Goal: Transaction & Acquisition: Download file/media

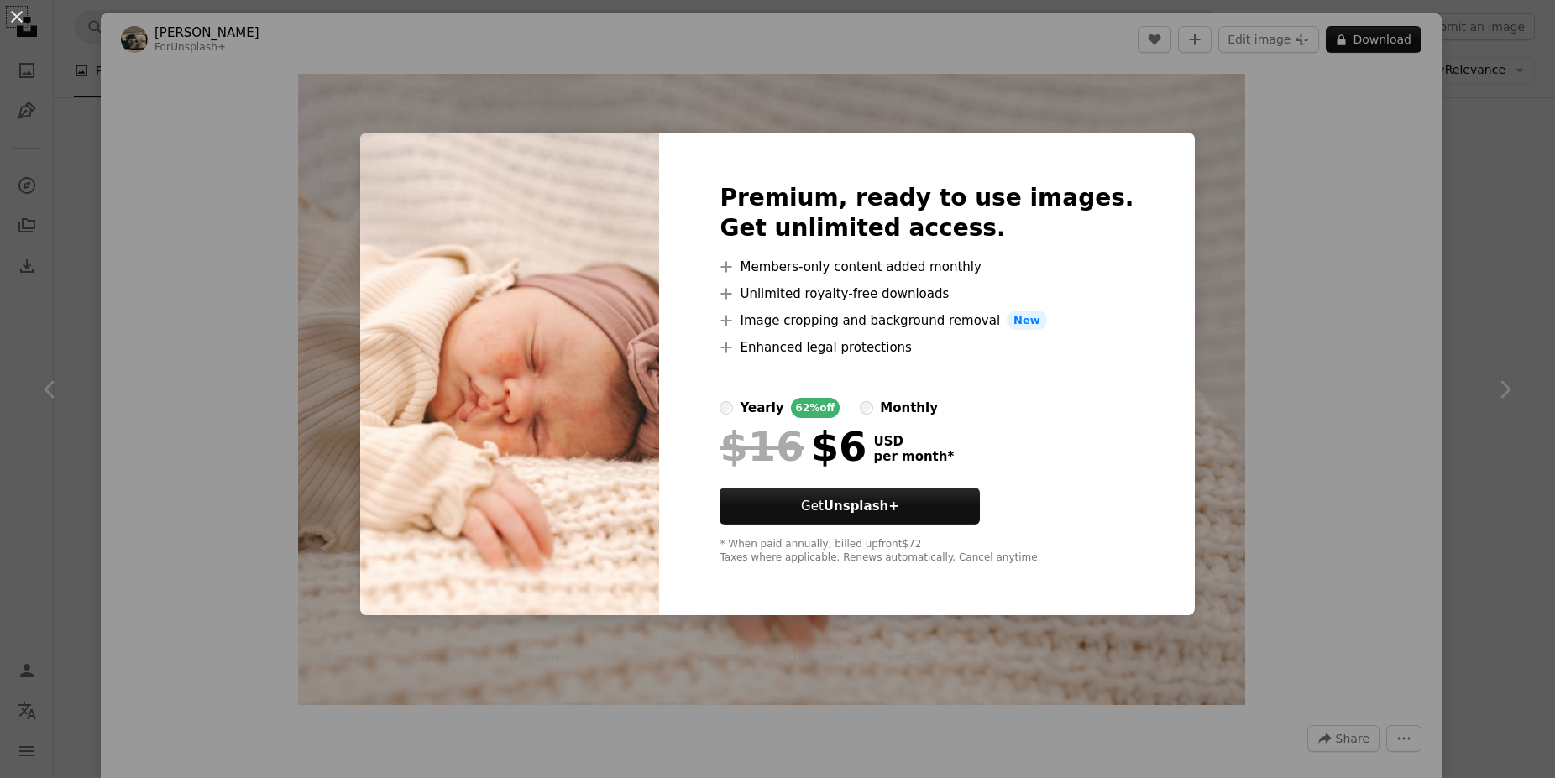
scroll to position [0, 252]
click at [1295, 397] on div "An X shape Premium, ready to use images. Get unlimited access. A plus sign Memb…" at bounding box center [777, 389] width 1555 height 778
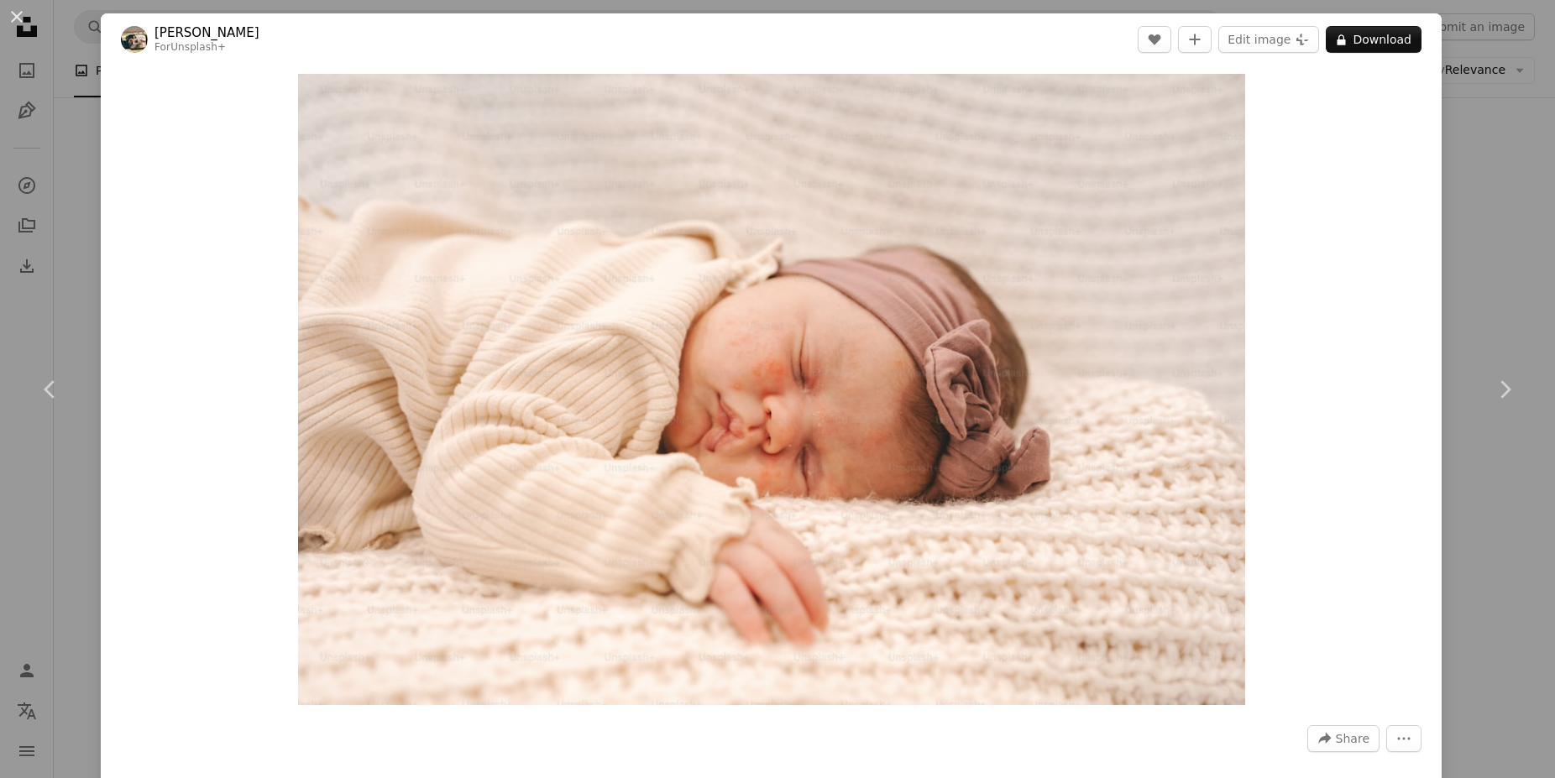
click at [1479, 194] on div "An X shape Chevron left Chevron right Hans For Unsplash+ A heart A plus sign Ed…" at bounding box center [777, 389] width 1555 height 778
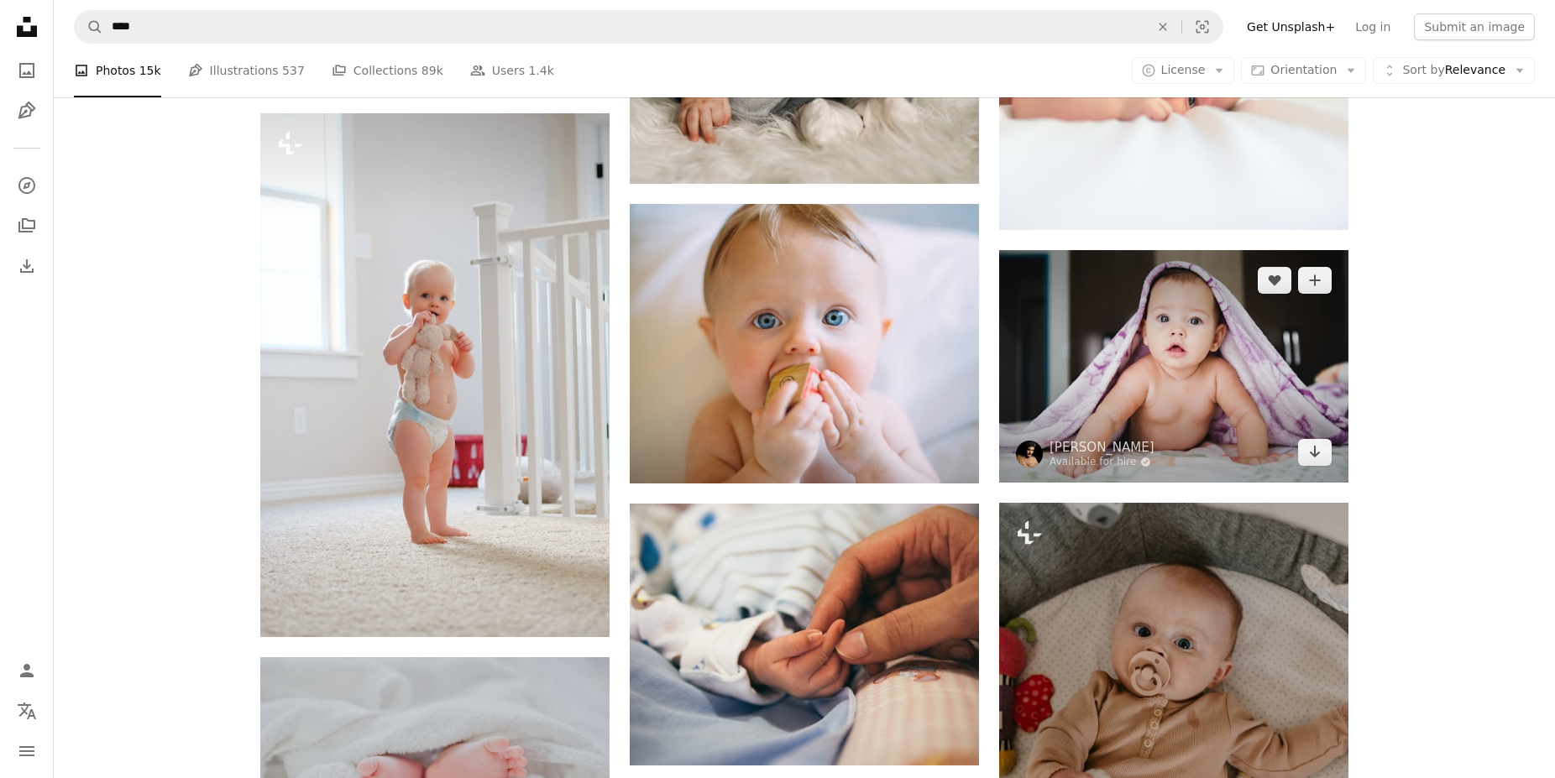
scroll to position [856, 0]
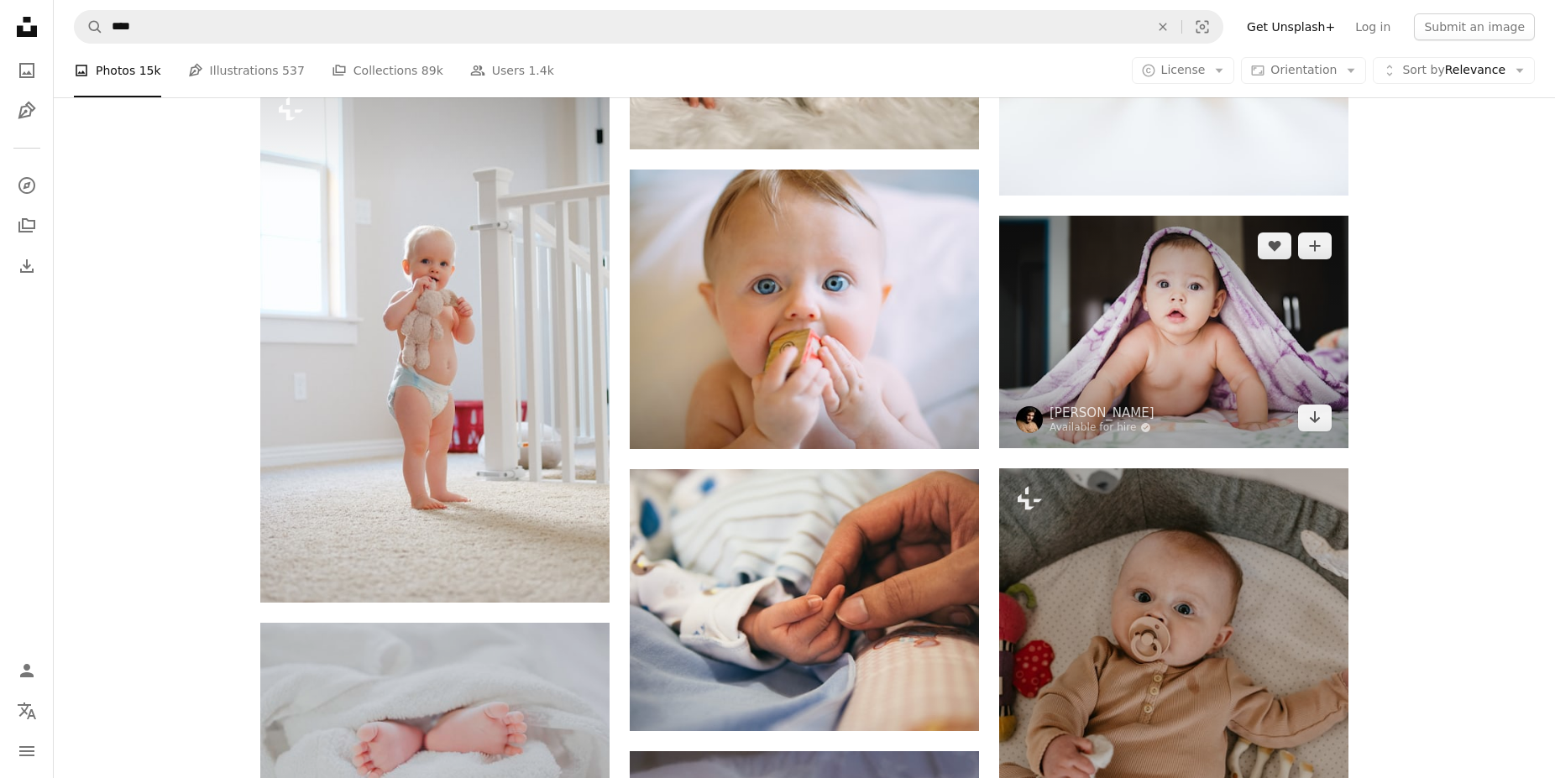
click at [1229, 347] on img at bounding box center [1173, 332] width 349 height 233
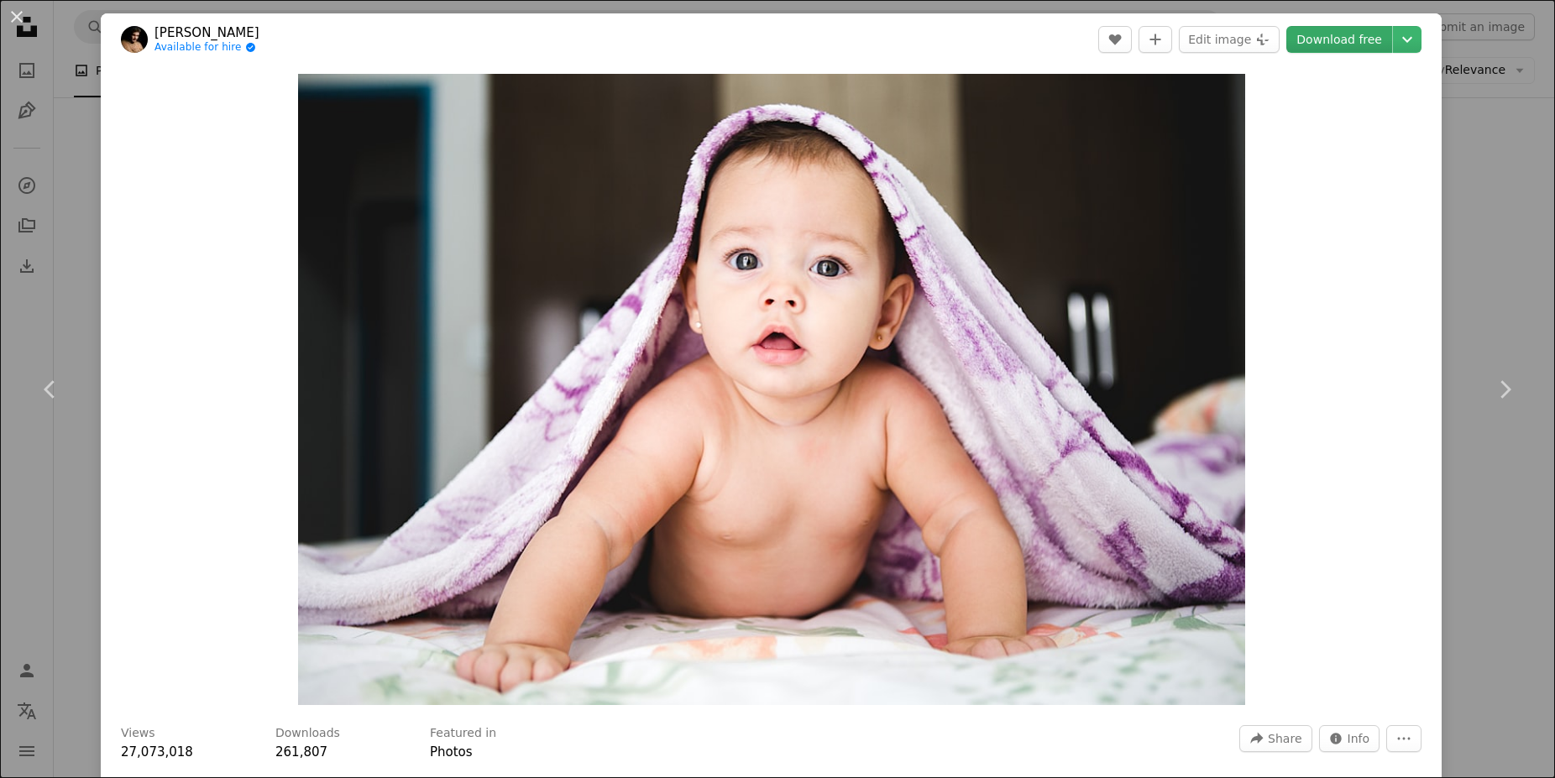
click at [1360, 39] on link "Download free" at bounding box center [1339, 39] width 106 height 27
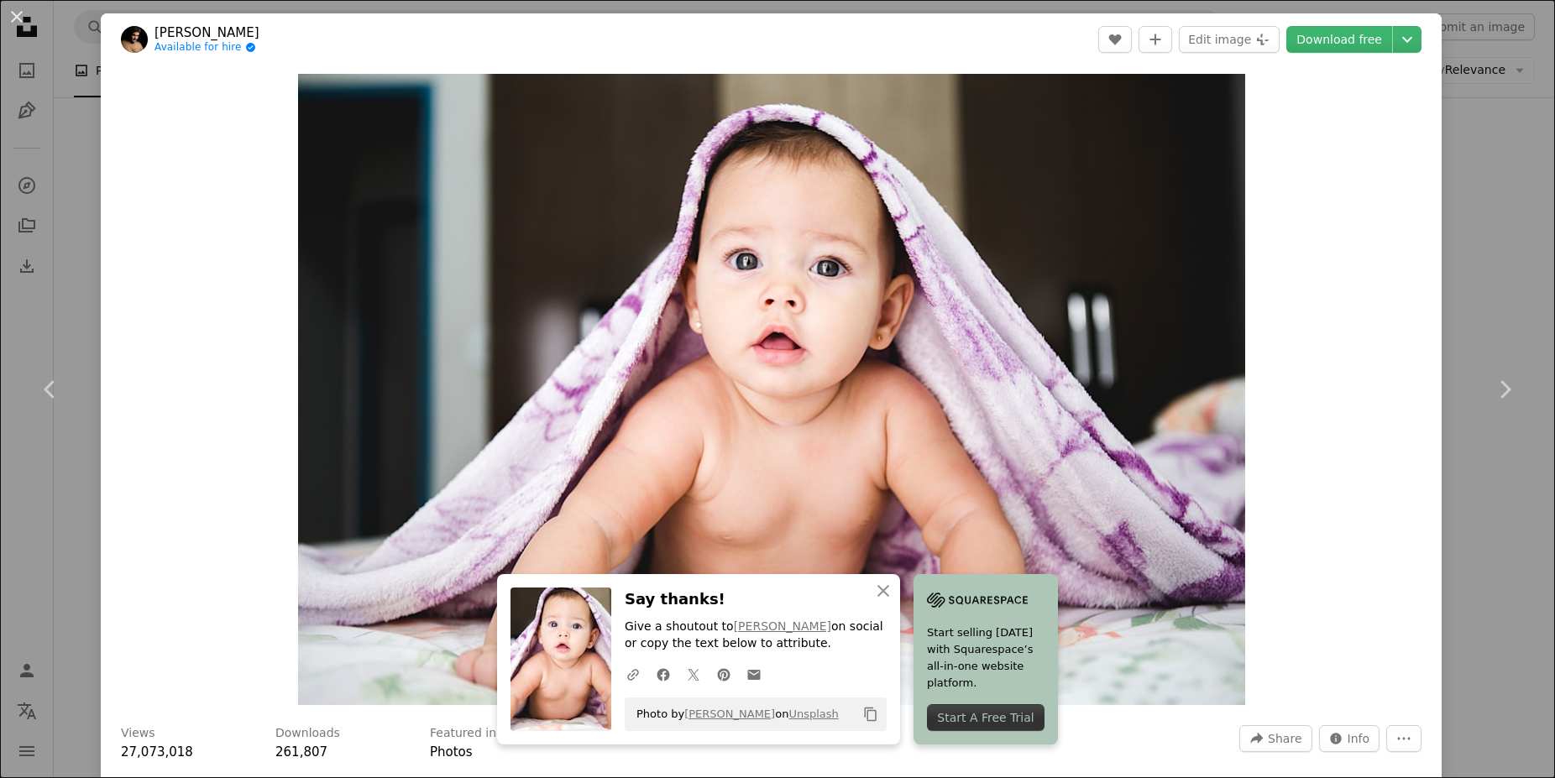
click at [1502, 233] on div "An X shape Chevron left Chevron right [PERSON_NAME] Available for hire A checkm…" at bounding box center [777, 389] width 1555 height 778
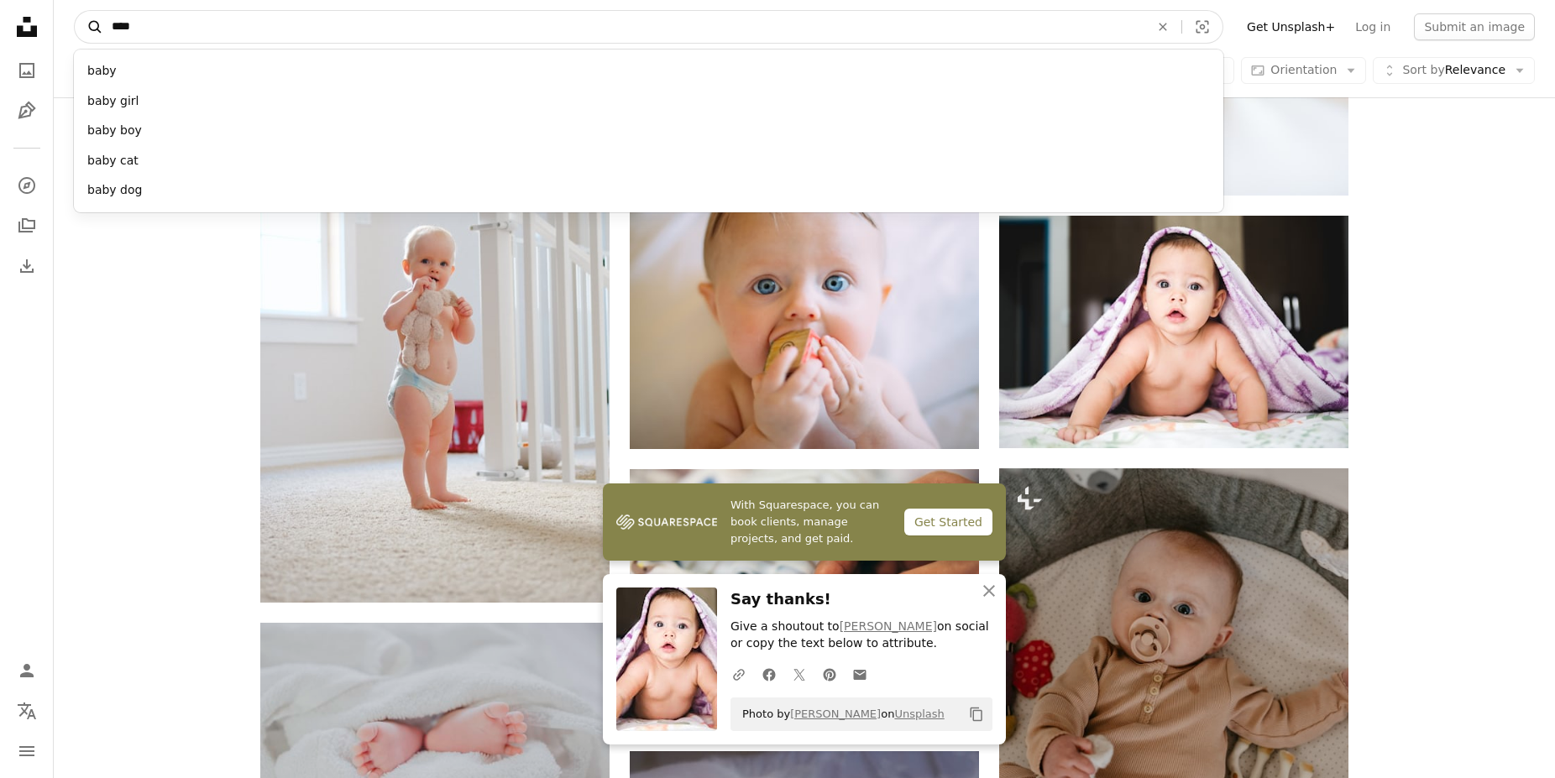
drag, startPoint x: 174, startPoint y: 29, endPoint x: 81, endPoint y: 18, distance: 93.8
click at [103, 20] on input "****" at bounding box center [623, 27] width 1041 height 32
type input "********"
click button "A magnifying glass" at bounding box center [89, 27] width 29 height 32
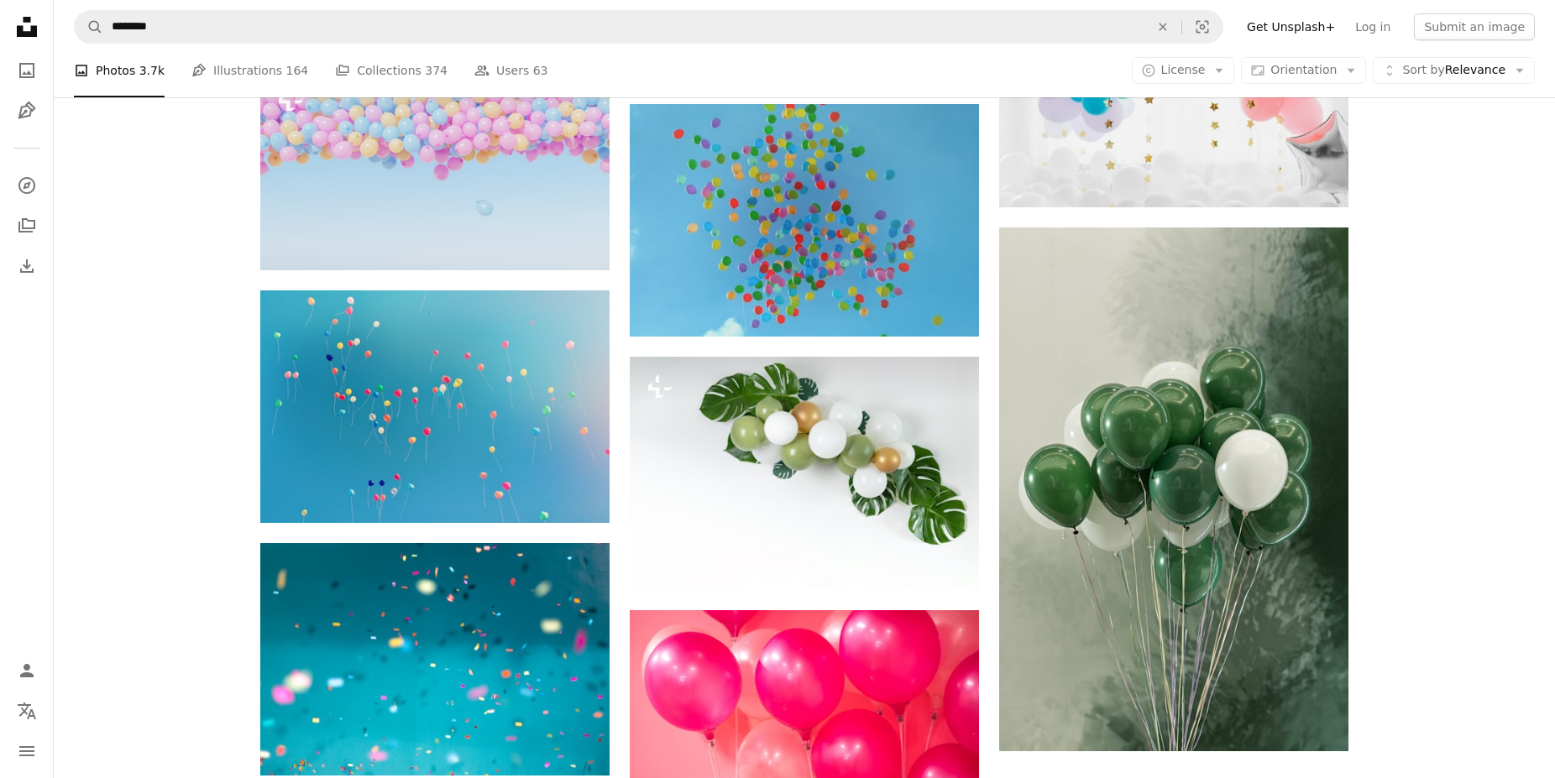
scroll to position [1541, 0]
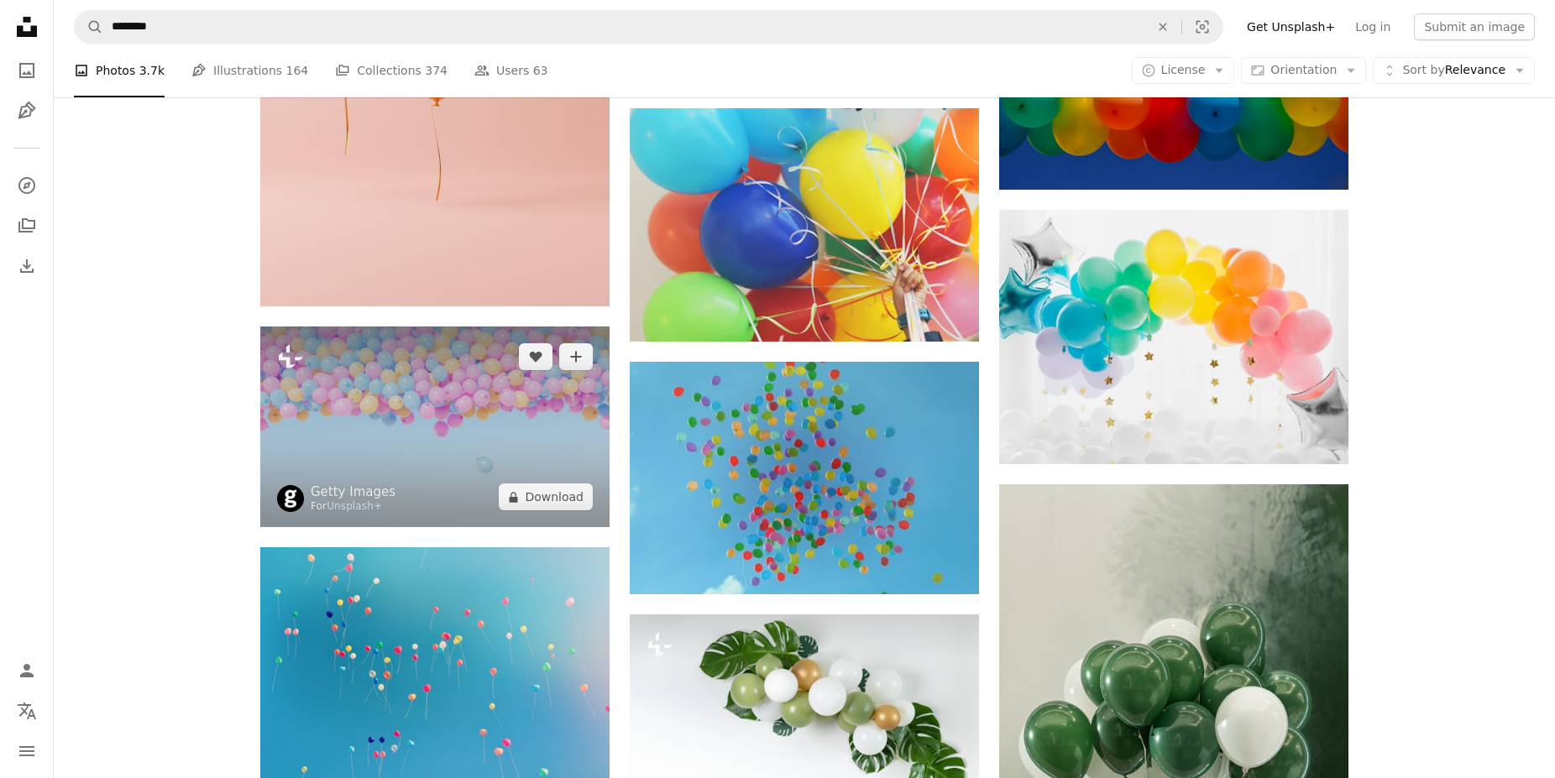
click at [447, 431] on img at bounding box center [434, 427] width 349 height 201
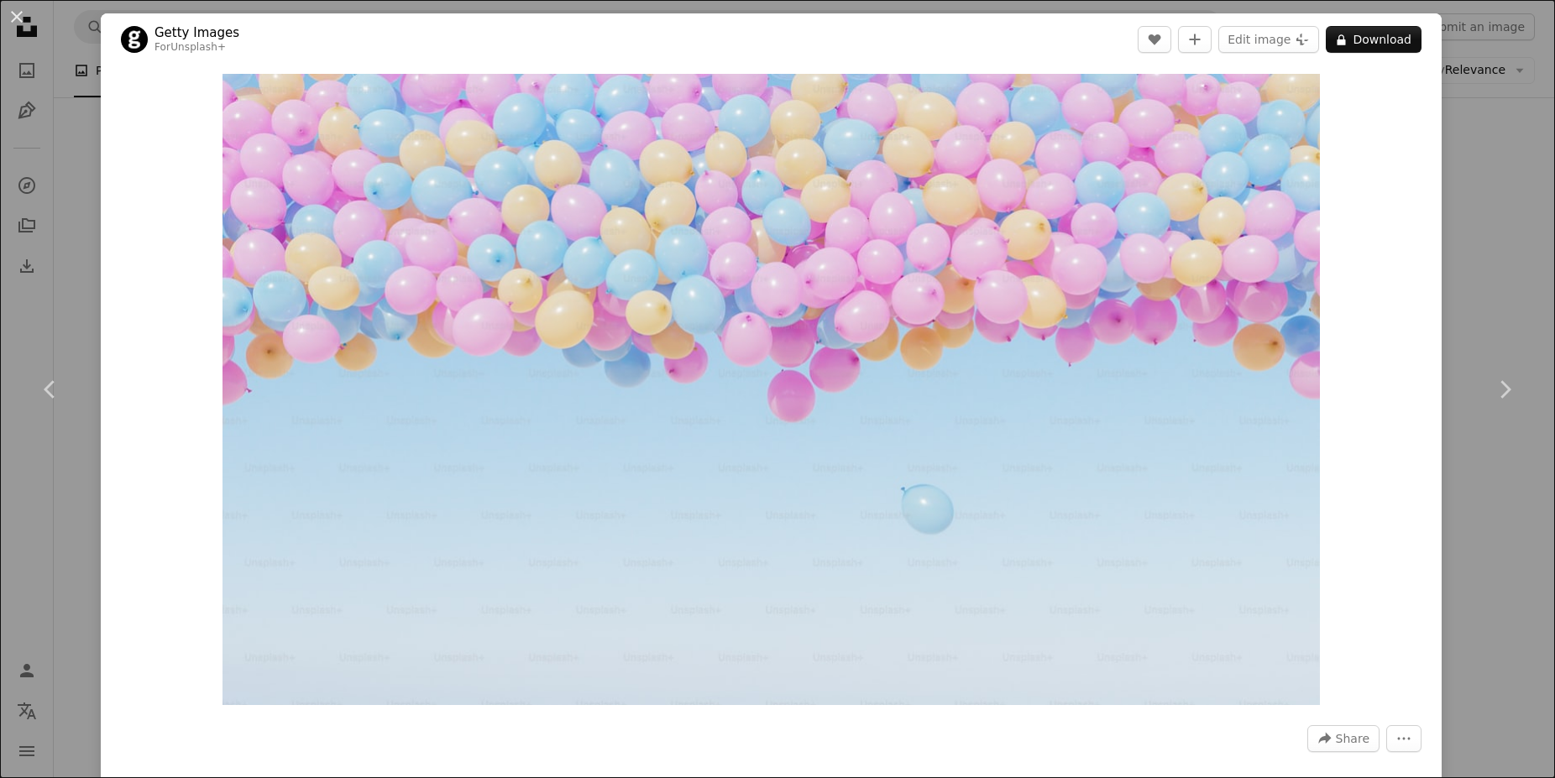
click at [1490, 150] on div "An X shape Chevron left Chevron right Getty Images For Unsplash+ A heart A plus…" at bounding box center [777, 389] width 1555 height 778
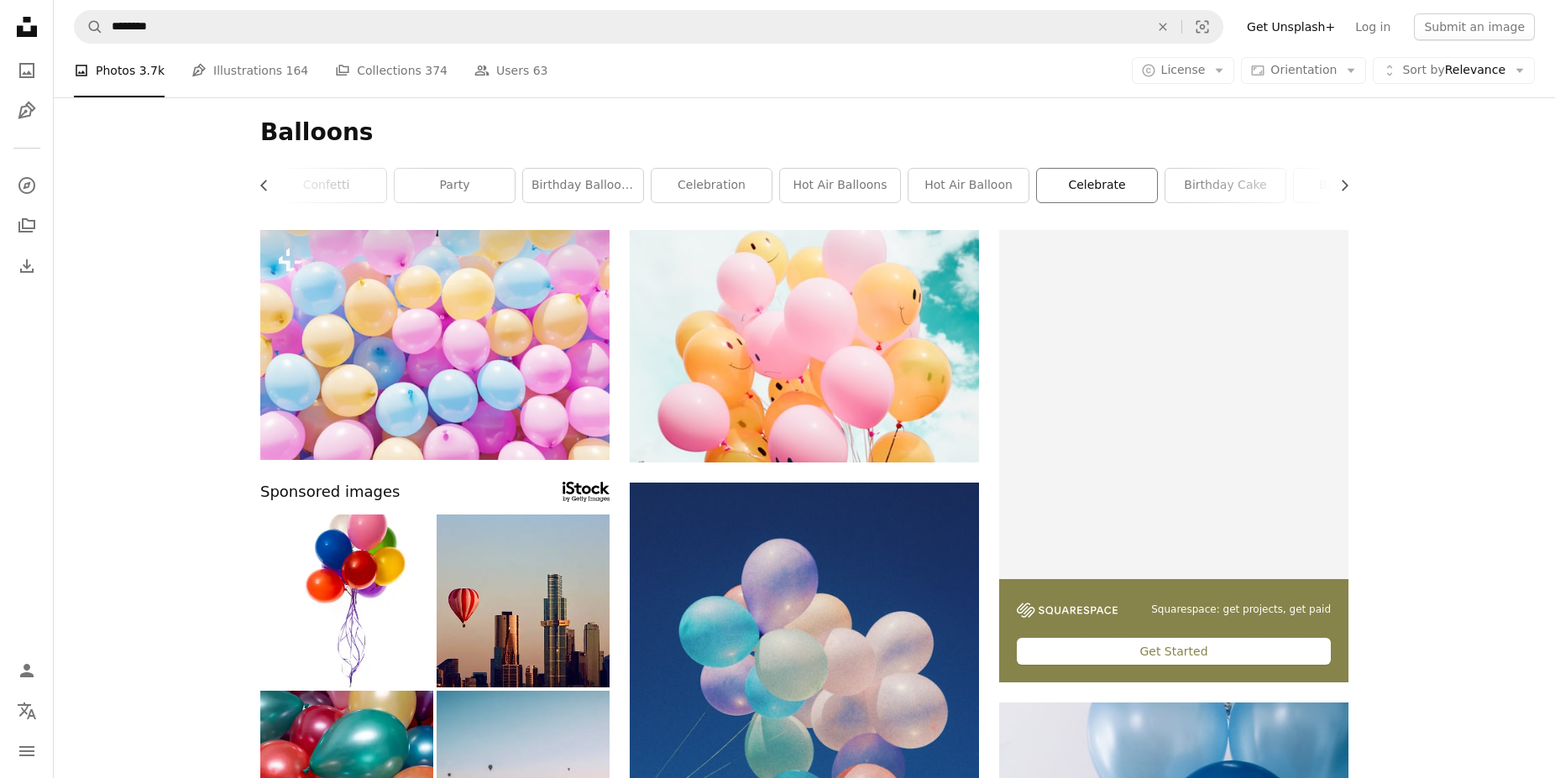
click at [1120, 184] on link "celebrate" at bounding box center [1097, 186] width 120 height 34
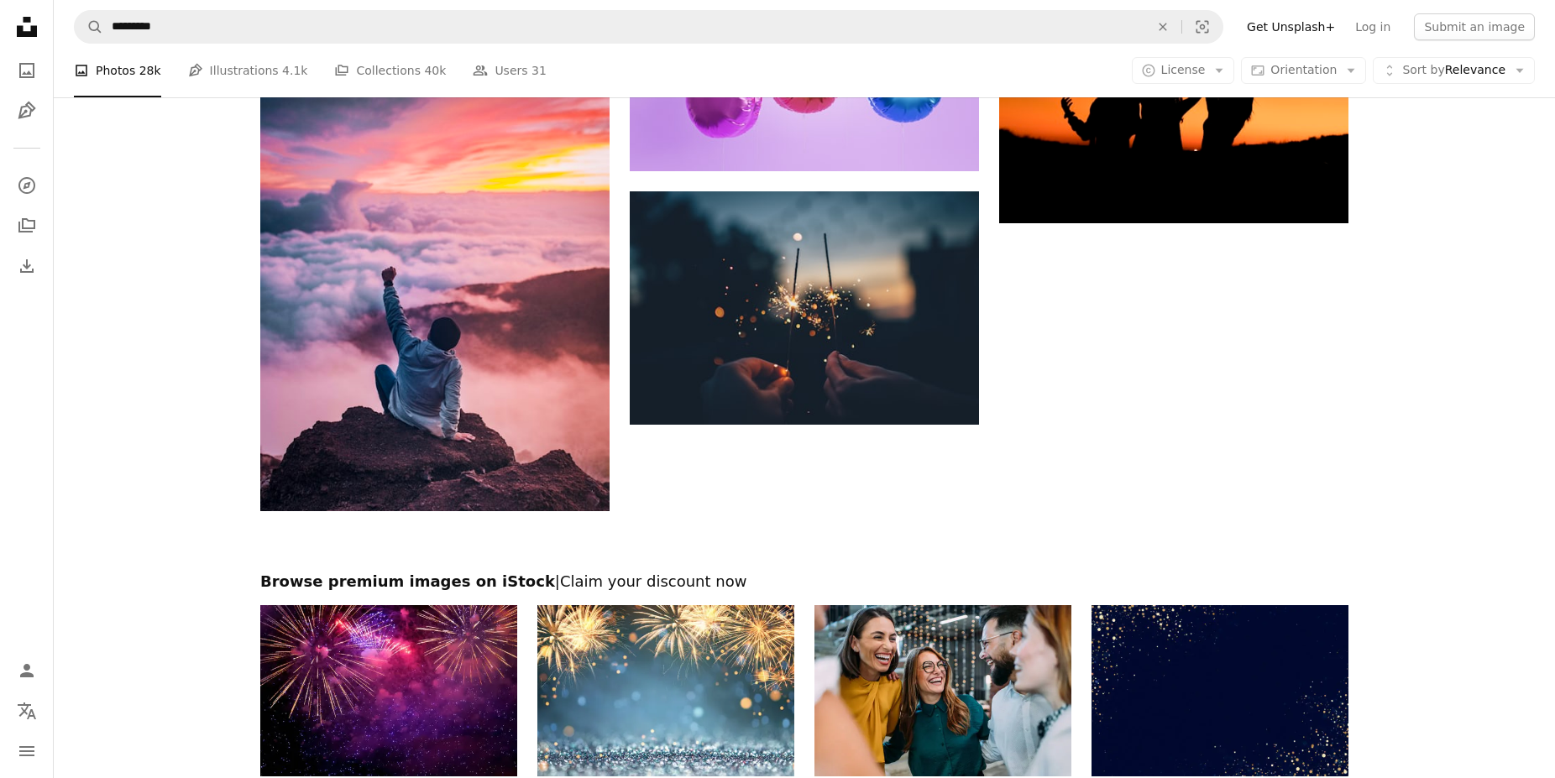
scroll to position [2055, 0]
